Goal: Information Seeking & Learning: Compare options

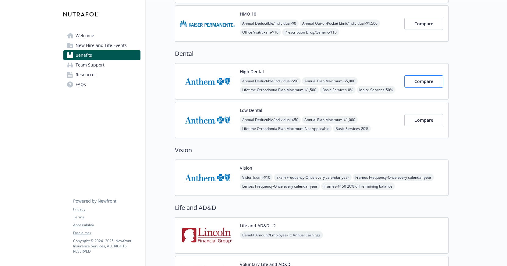
scroll to position [256, 0]
click at [417, 122] on span "Compare" at bounding box center [424, 120] width 19 height 6
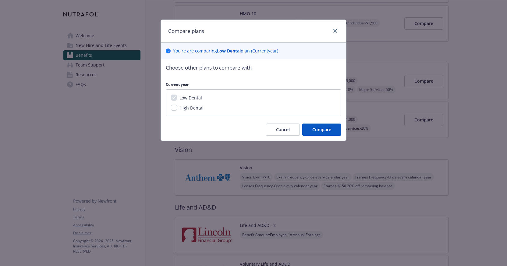
click at [189, 106] on span "High Dental" at bounding box center [192, 108] width 24 height 6
click at [177, 106] on input "High Dental" at bounding box center [174, 108] width 6 height 6
checkbox input "true"
click at [326, 124] on button "Compare" at bounding box center [321, 129] width 39 height 12
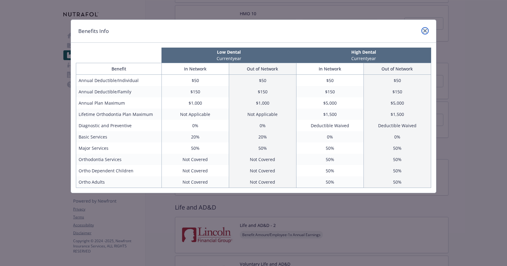
click at [425, 30] on icon "close" at bounding box center [425, 31] width 4 height 4
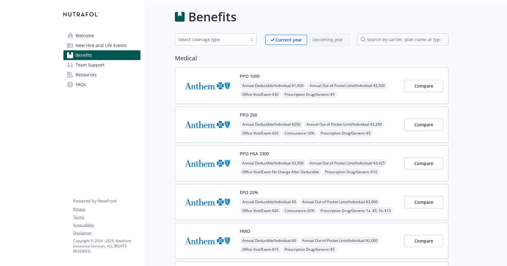
scroll to position [0, 0]
click at [109, 39] on link "Welcome" at bounding box center [101, 36] width 77 height 10
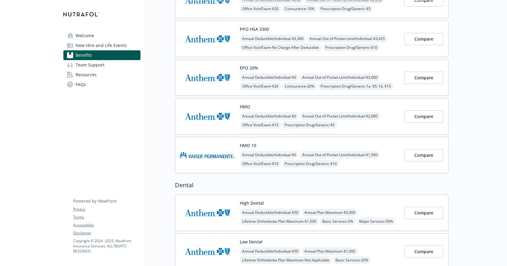
scroll to position [244, 0]
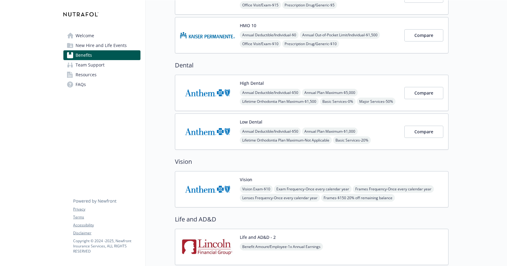
click at [257, 118] on div "Low Dental Annual Deductible/Individual - $50 Annual Plan Maximum - $1,000 Life…" at bounding box center [312, 131] width 274 height 36
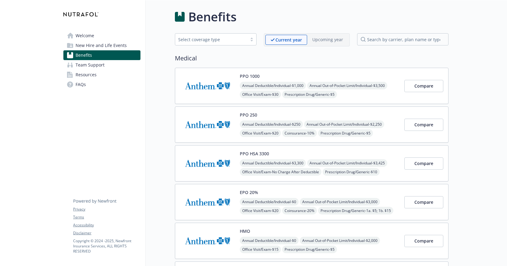
click at [275, 75] on div "PPO 1000 Annual Deductible/Individual - $1,000 Annual Out-of-Pocket Limit/Indiv…" at bounding box center [320, 86] width 160 height 26
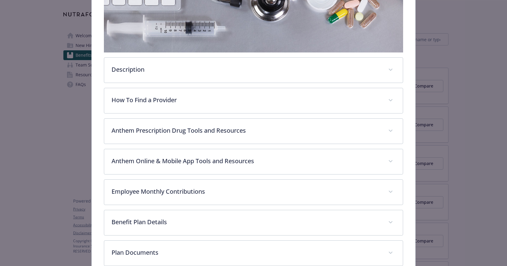
scroll to position [144, 0]
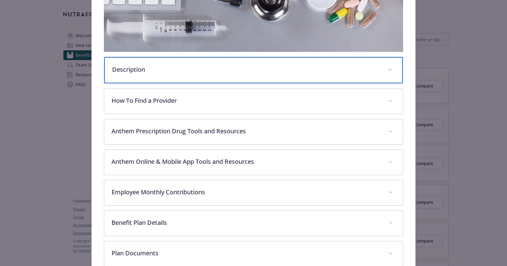
click at [347, 77] on div "Description" at bounding box center [253, 70] width 299 height 26
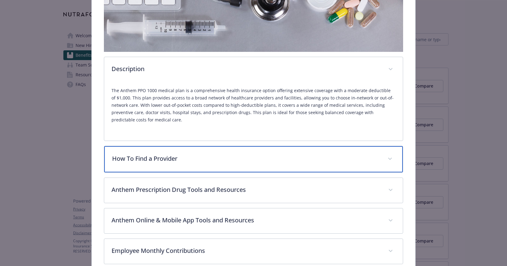
click at [262, 165] on div "How To Find a Provider" at bounding box center [253, 159] width 299 height 26
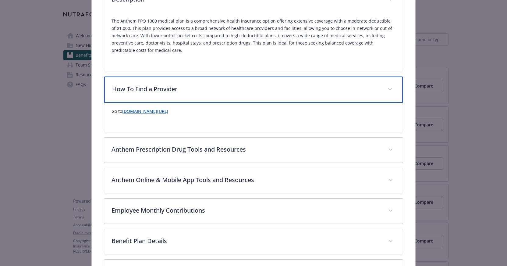
scroll to position [201, 0]
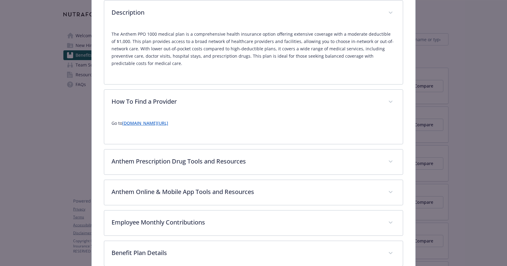
click at [168, 124] on link "www.anthem.com/find-care" at bounding box center [145, 123] width 46 height 6
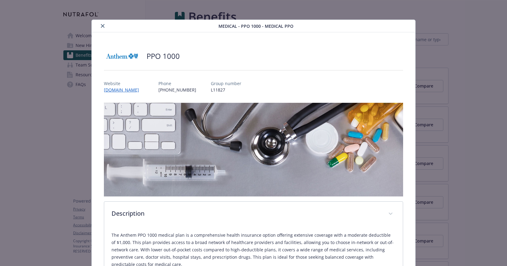
scroll to position [0, 0]
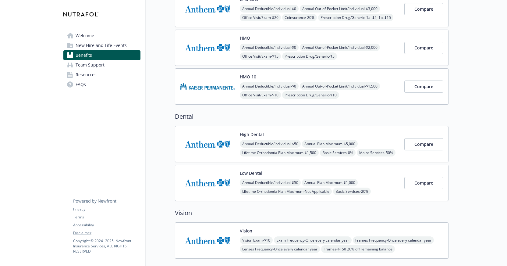
scroll to position [309, 0]
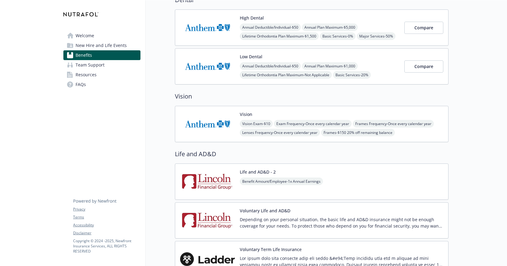
click at [200, 27] on img at bounding box center [207, 28] width 55 height 26
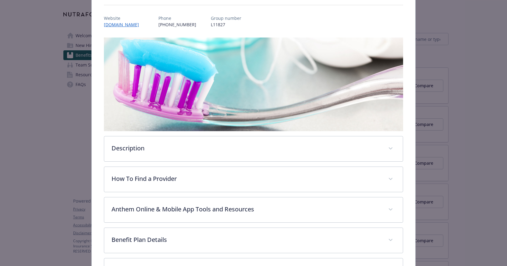
scroll to position [66, 0]
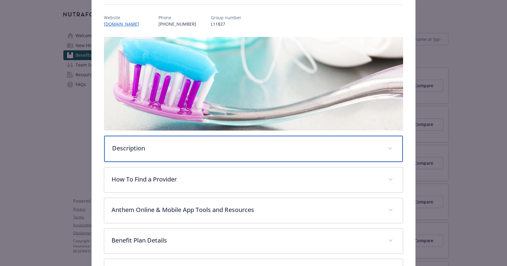
click at [213, 144] on p "Description" at bounding box center [246, 148] width 269 height 9
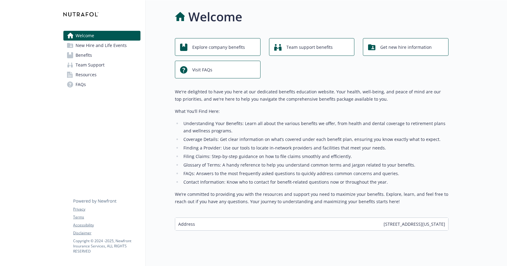
click at [386, 43] on span "Get new hire information" at bounding box center [406, 47] width 52 height 12
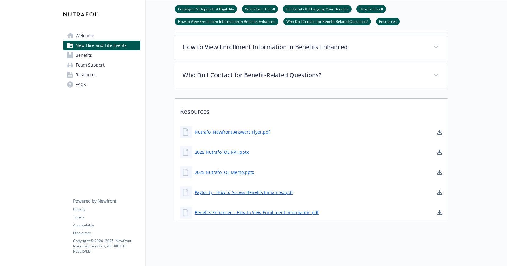
scroll to position [261, 0]
